Goal: Task Accomplishment & Management: Manage account settings

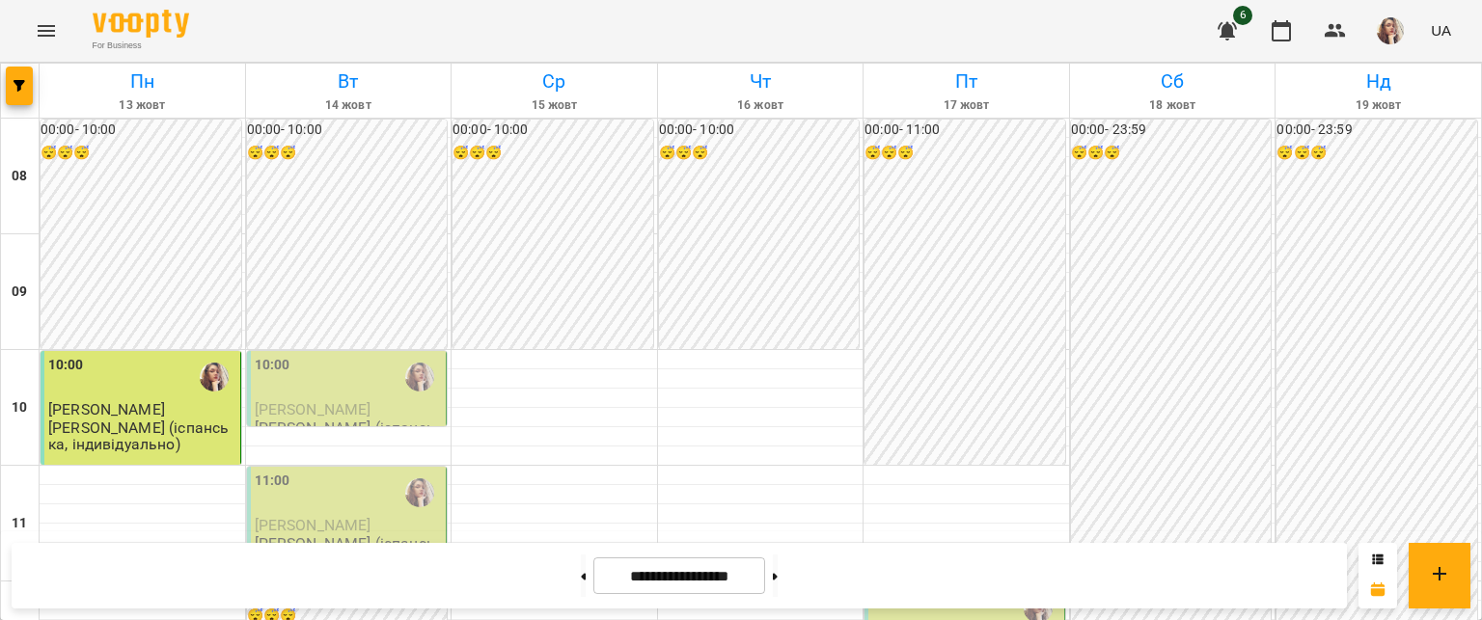
scroll to position [69, 0]
click at [356, 400] on span "[PERSON_NAME]" at bounding box center [313, 409] width 117 height 18
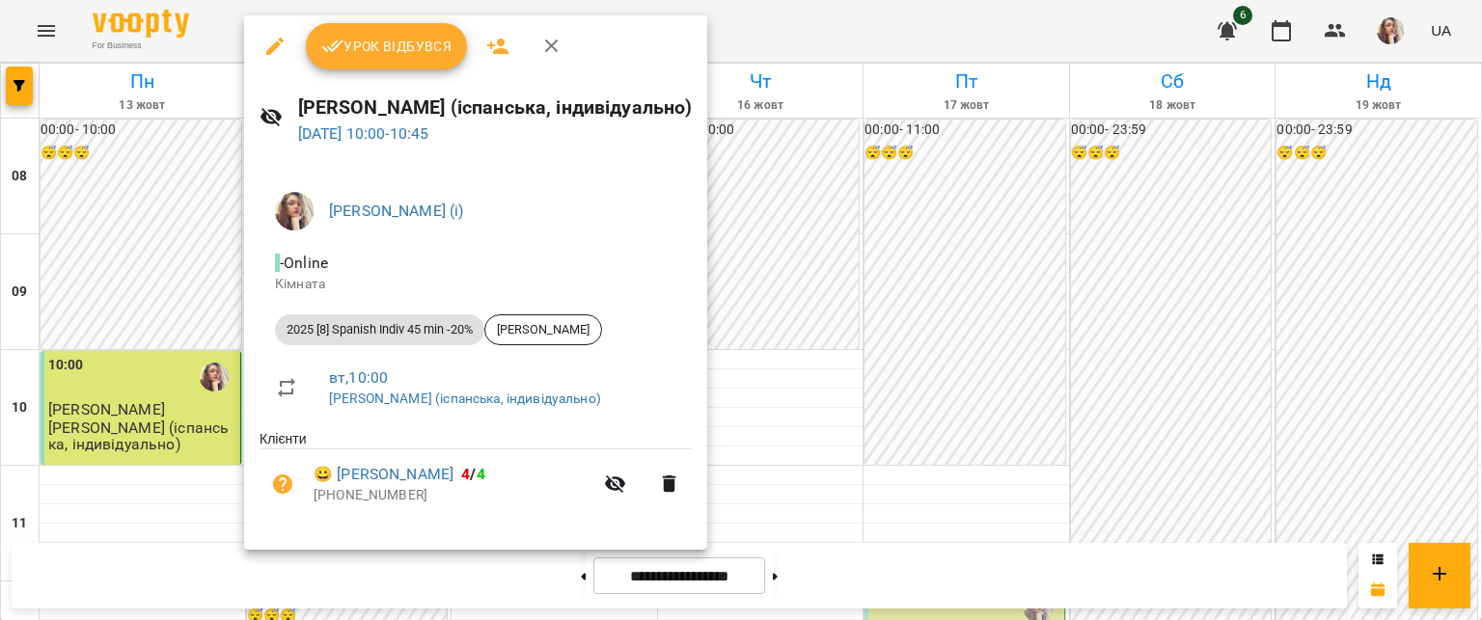
click at [387, 70] on div "Урок відбувся" at bounding box center [475, 46] width 463 height 62
click at [386, 61] on button "Урок відбувся" at bounding box center [387, 46] width 162 height 46
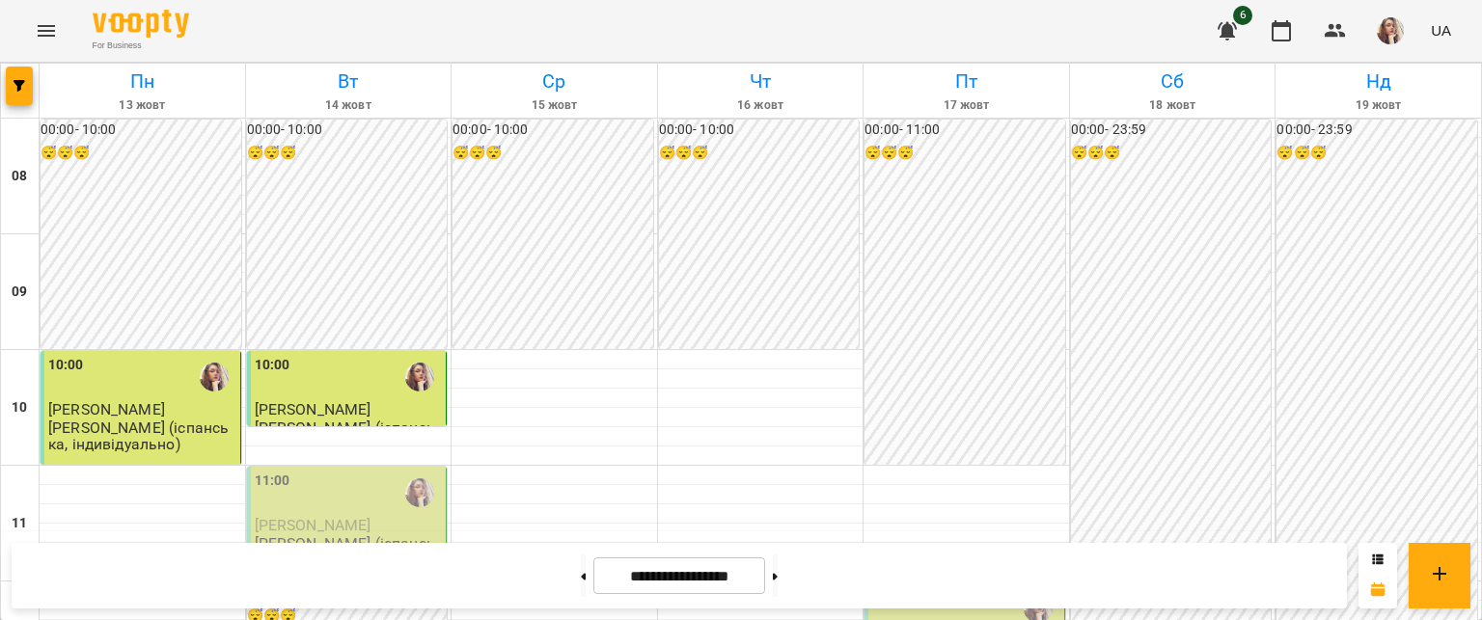
scroll to position [216, 0]
click at [301, 471] on div "11:00" at bounding box center [349, 493] width 188 height 44
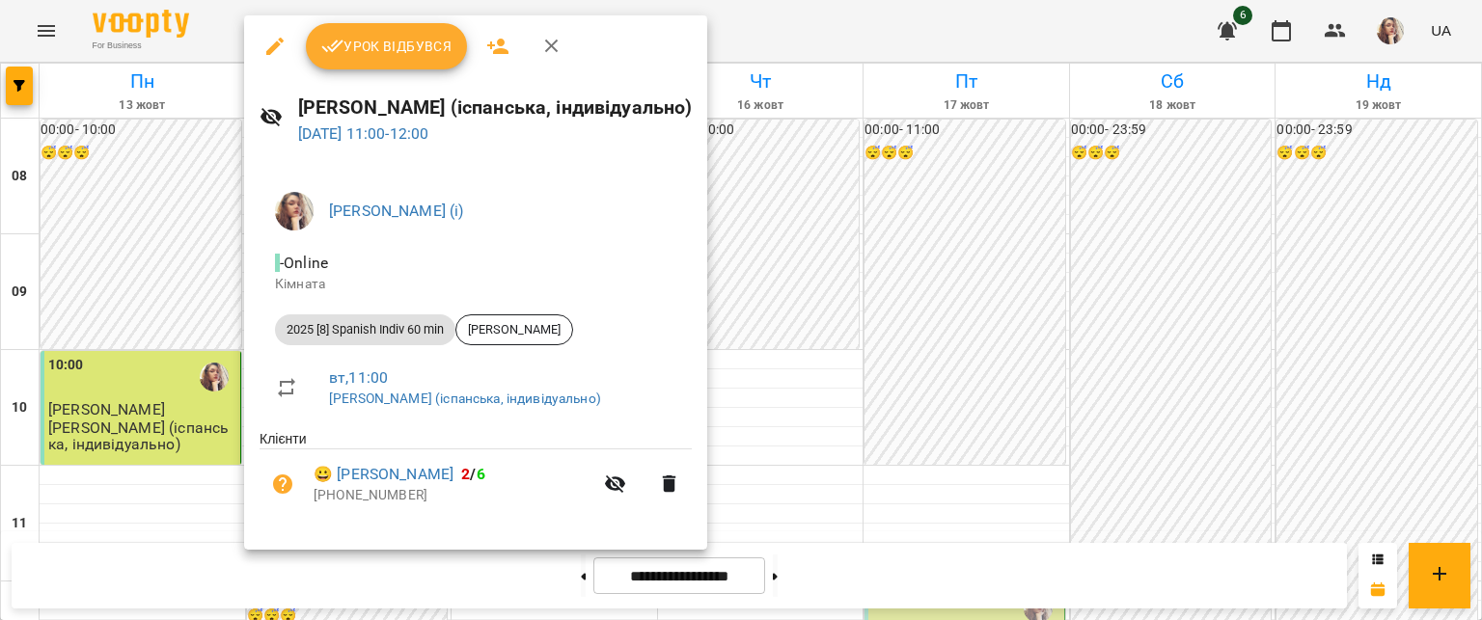
click at [350, 65] on button "Урок відбувся" at bounding box center [387, 46] width 162 height 46
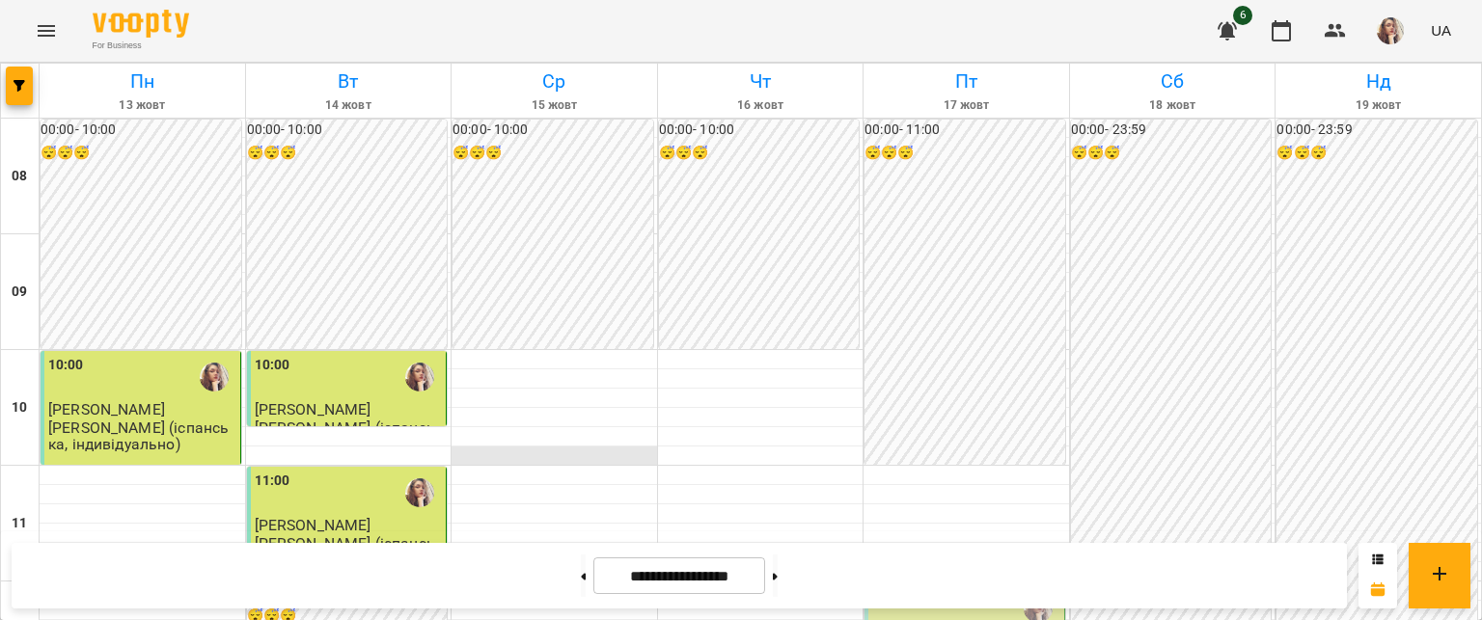
scroll to position [992, 0]
drag, startPoint x: 319, startPoint y: 300, endPoint x: 319, endPoint y: 286, distance: 14.5
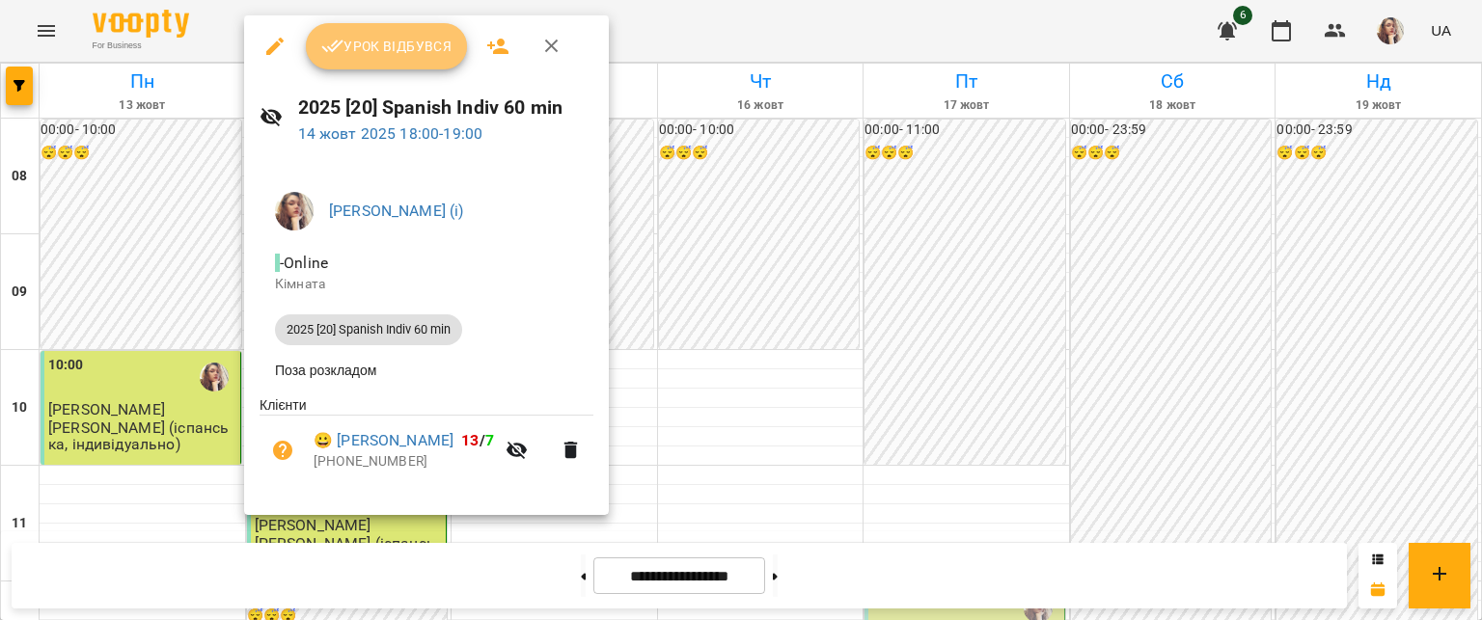
click at [367, 60] on button "Урок відбувся" at bounding box center [387, 46] width 162 height 46
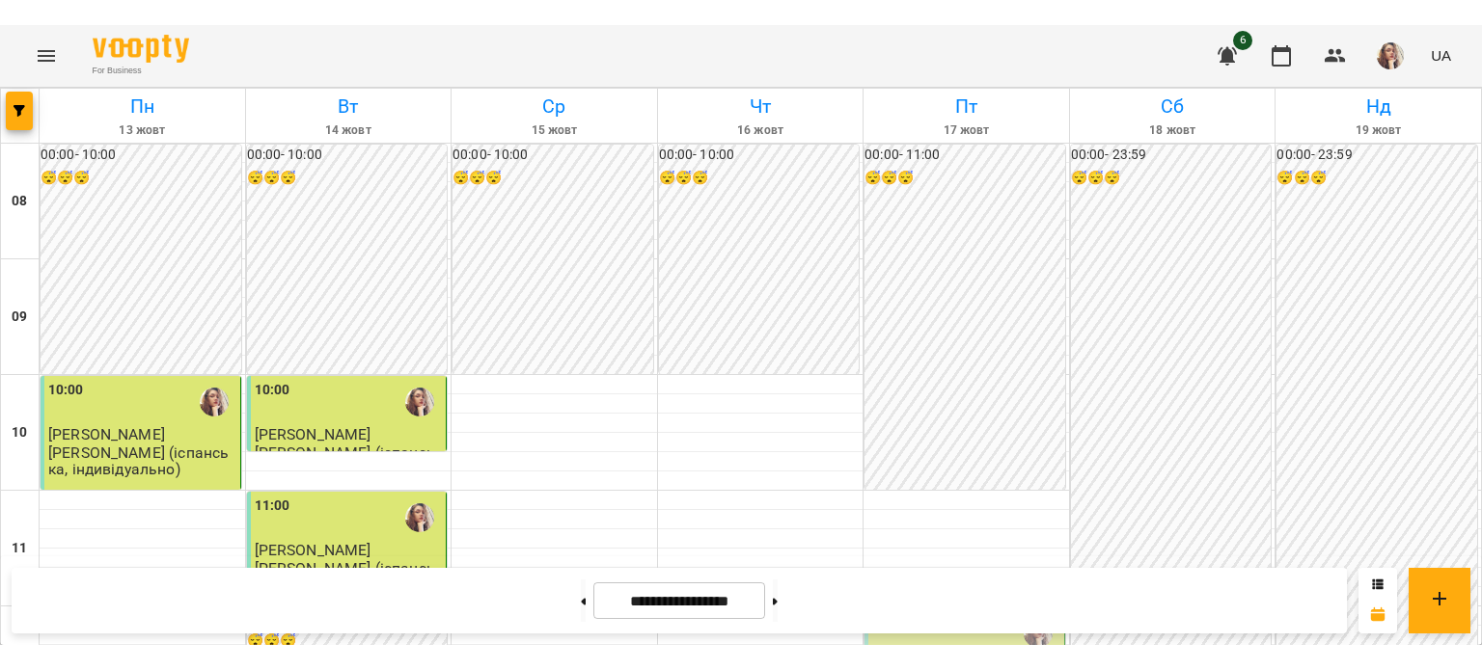
scroll to position [689, 0]
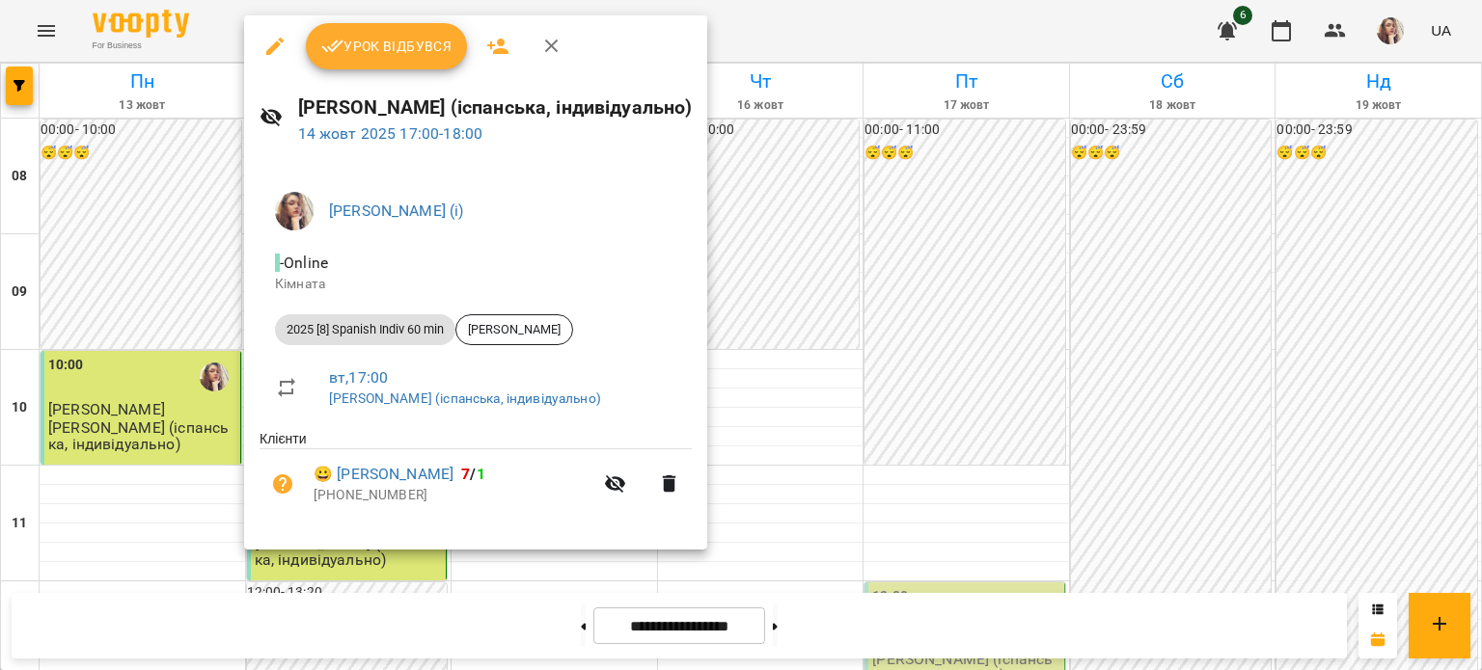
click at [347, 45] on span "Урок відбувся" at bounding box center [386, 46] width 131 height 23
